Goal: Task Accomplishment & Management: Use online tool/utility

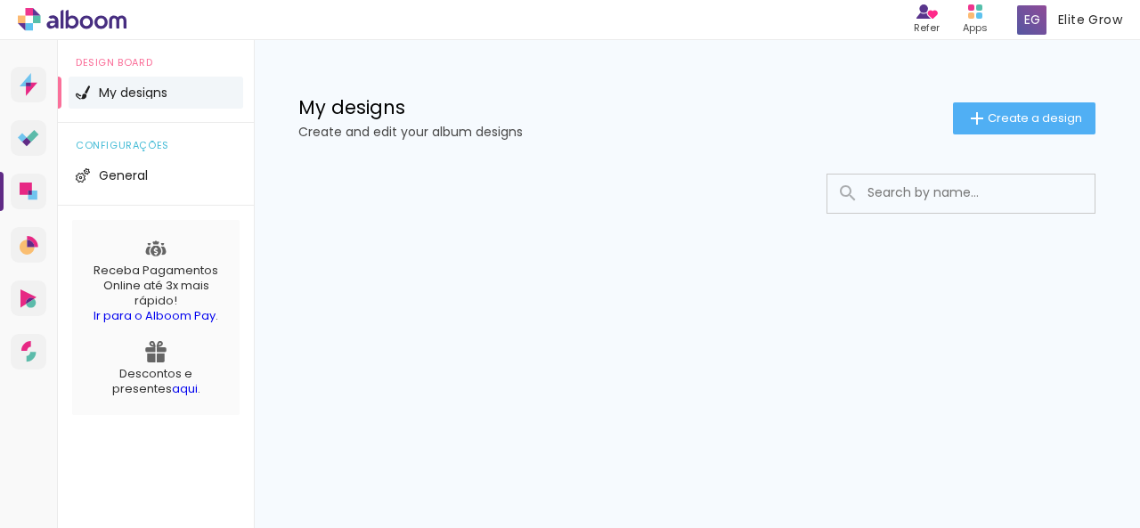
click at [26, 11] on icon at bounding box center [30, 12] width 8 height 8
click at [1042, 129] on paper-button "Create a design" at bounding box center [1024, 118] width 142 height 32
